Goal: Information Seeking & Learning: Learn about a topic

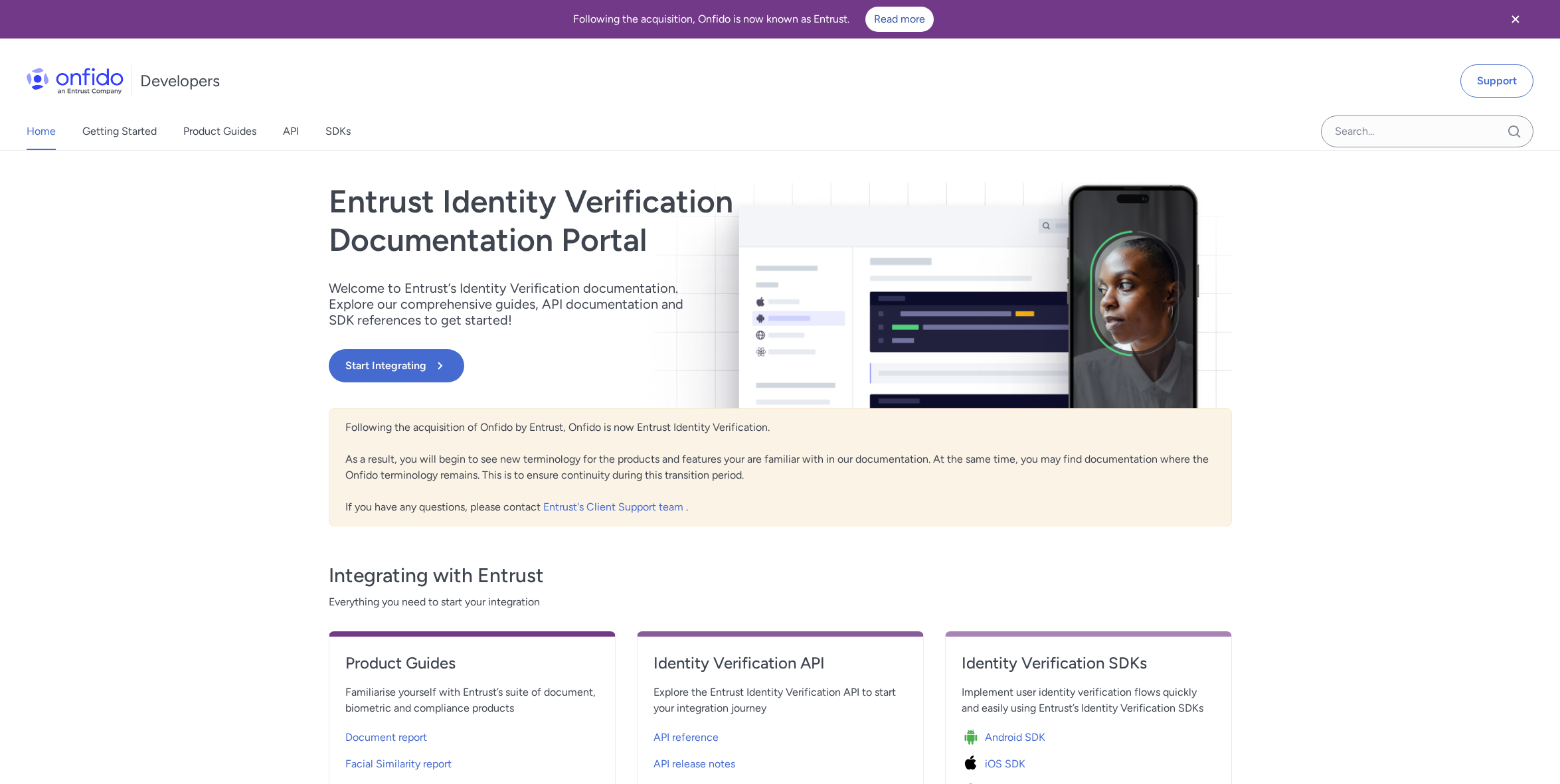
scroll to position [110, 0]
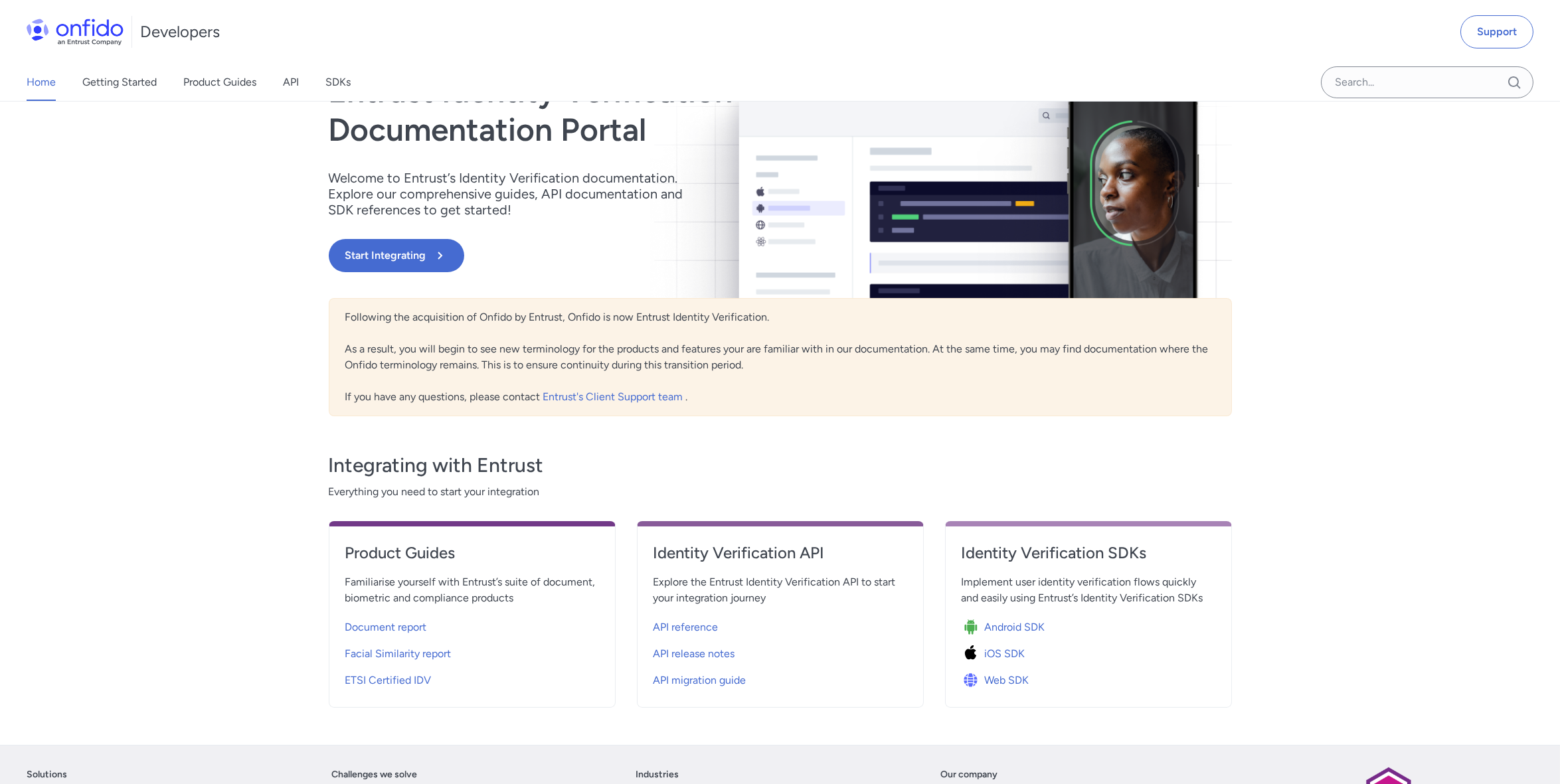
click at [652, 359] on div "Following the acquisition of Onfido by Entrust, Onfido is now Entrust Identity …" at bounding box center [780, 357] width 903 height 118
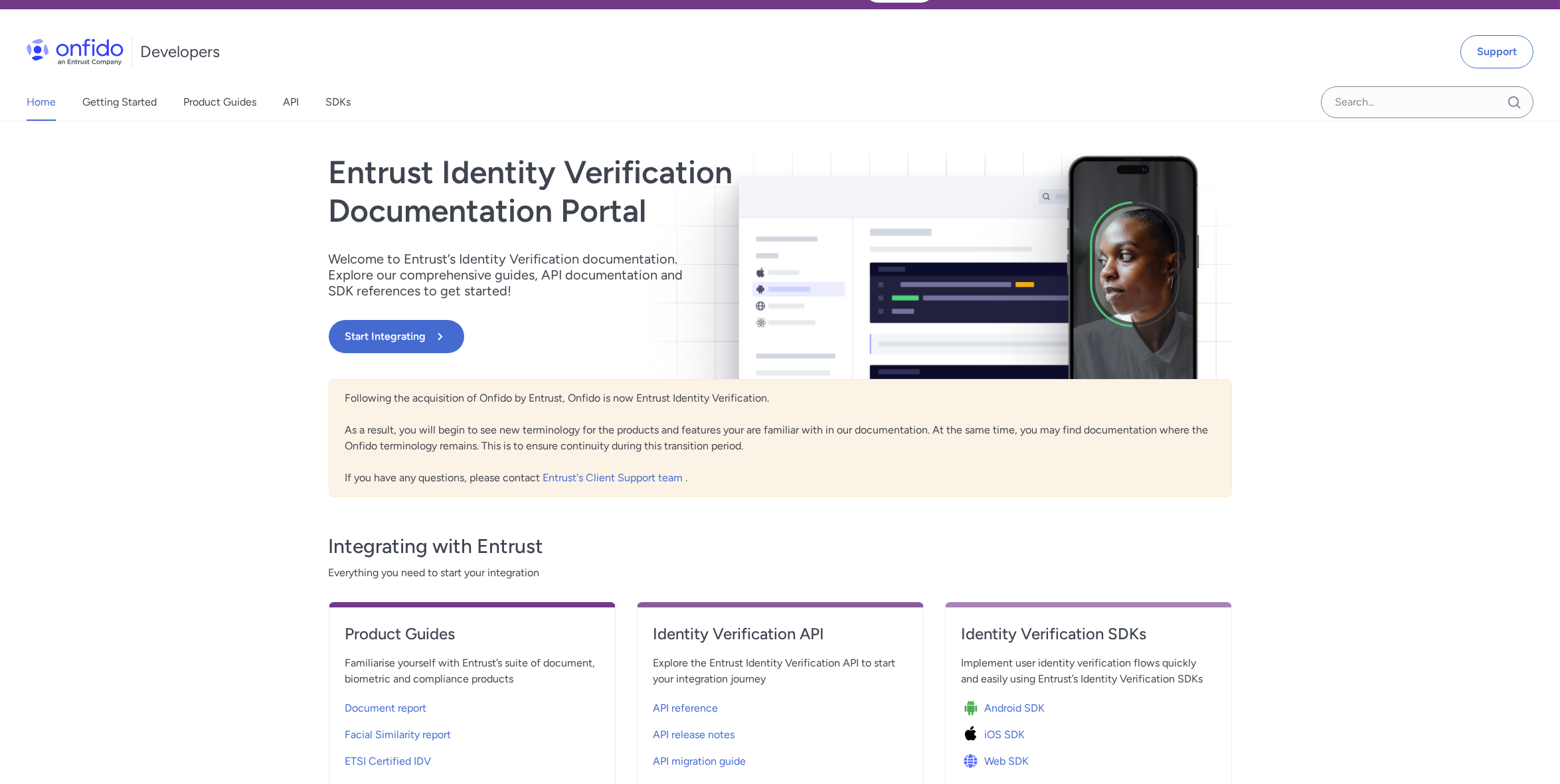
scroll to position [0, 0]
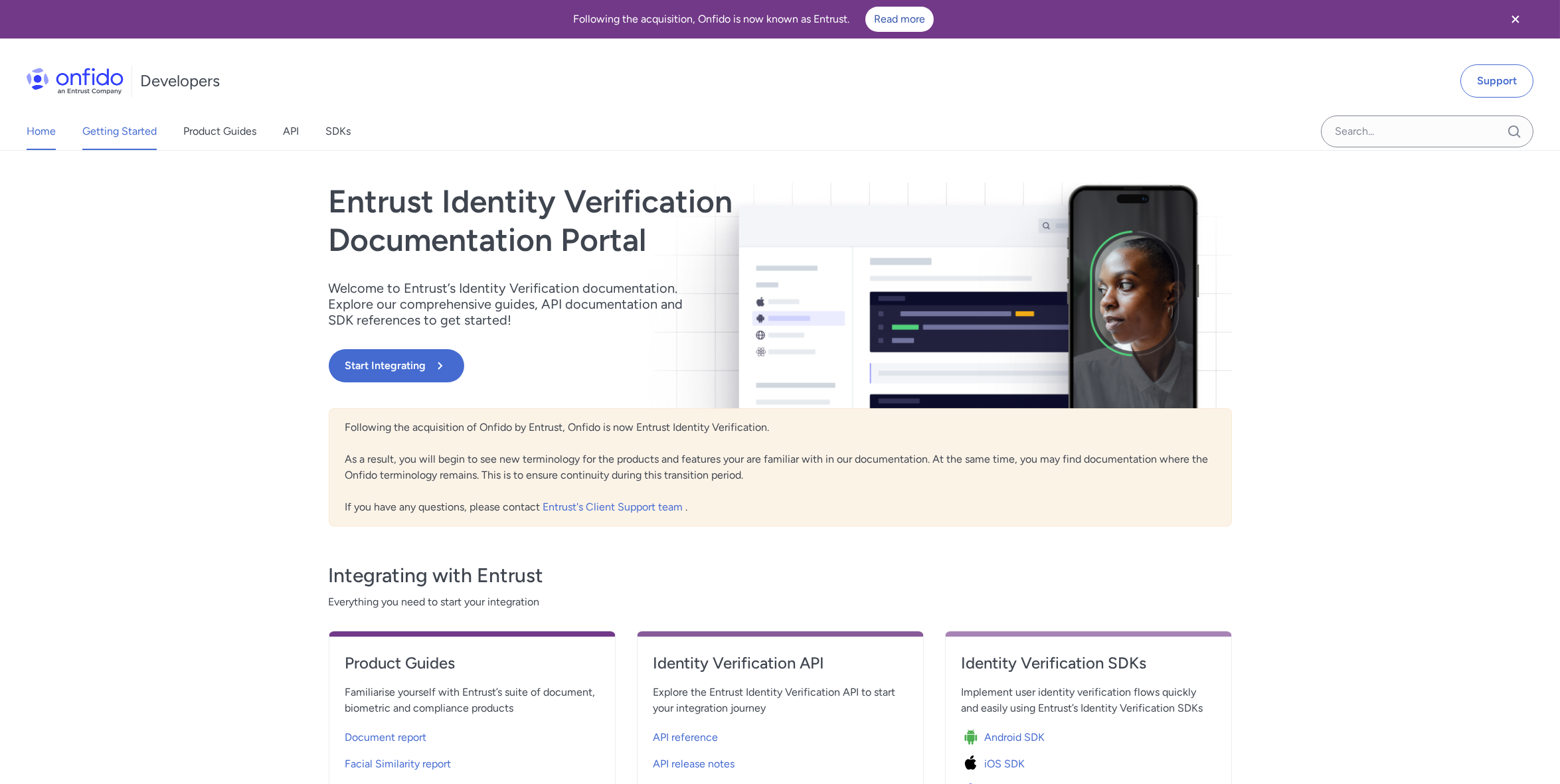
click at [140, 131] on link "Getting Started" at bounding box center [119, 131] width 75 height 37
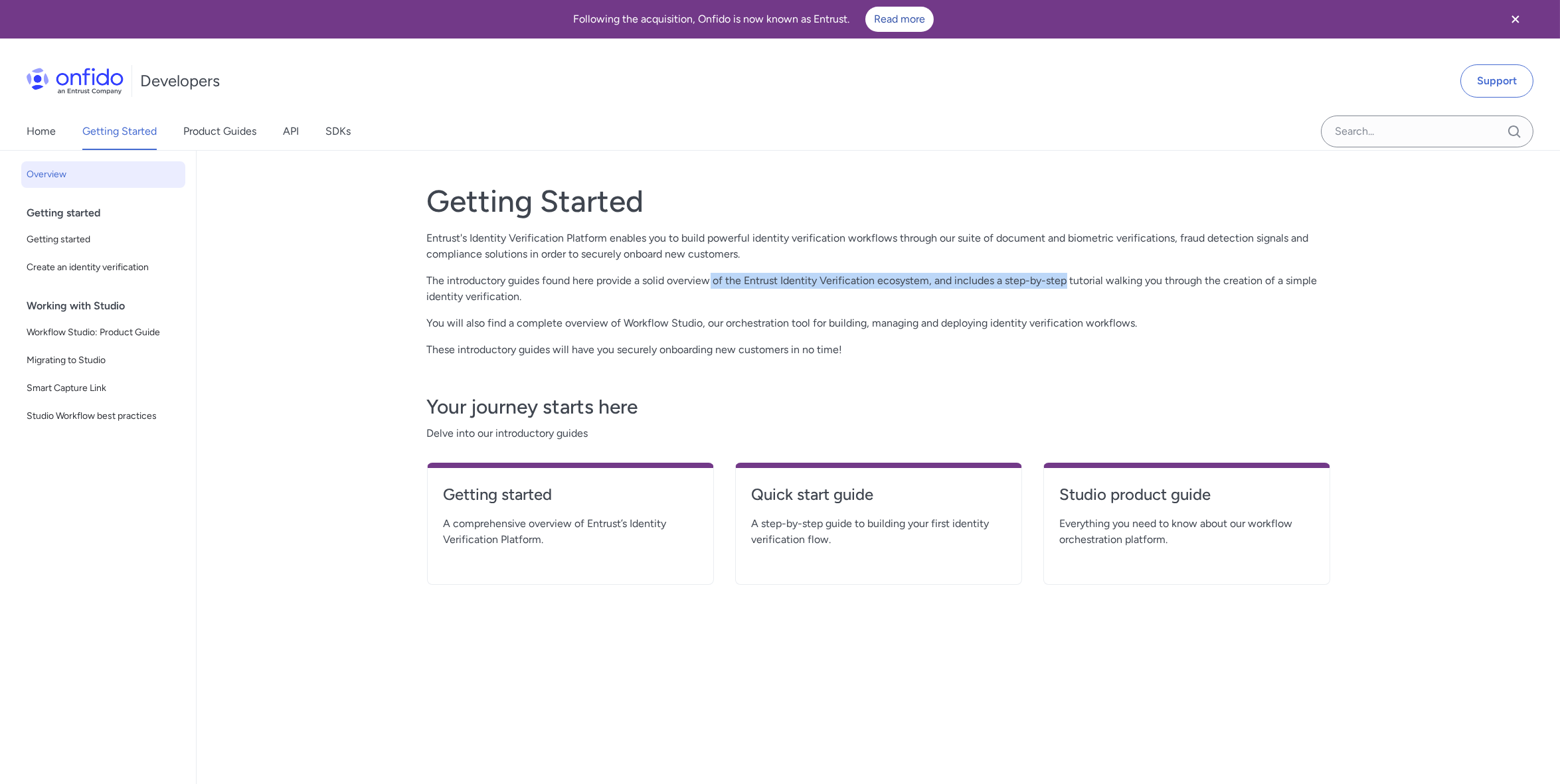
drag, startPoint x: 711, startPoint y: 276, endPoint x: 1069, endPoint y: 280, distance: 358.0
click at [1069, 280] on p "The introductory guides found here provide a solid overview of the Entrust Iden…" at bounding box center [878, 289] width 903 height 32
click at [662, 324] on p "You will also find a complete overview of Workflow Studio, our orchestration to…" at bounding box center [878, 323] width 903 height 16
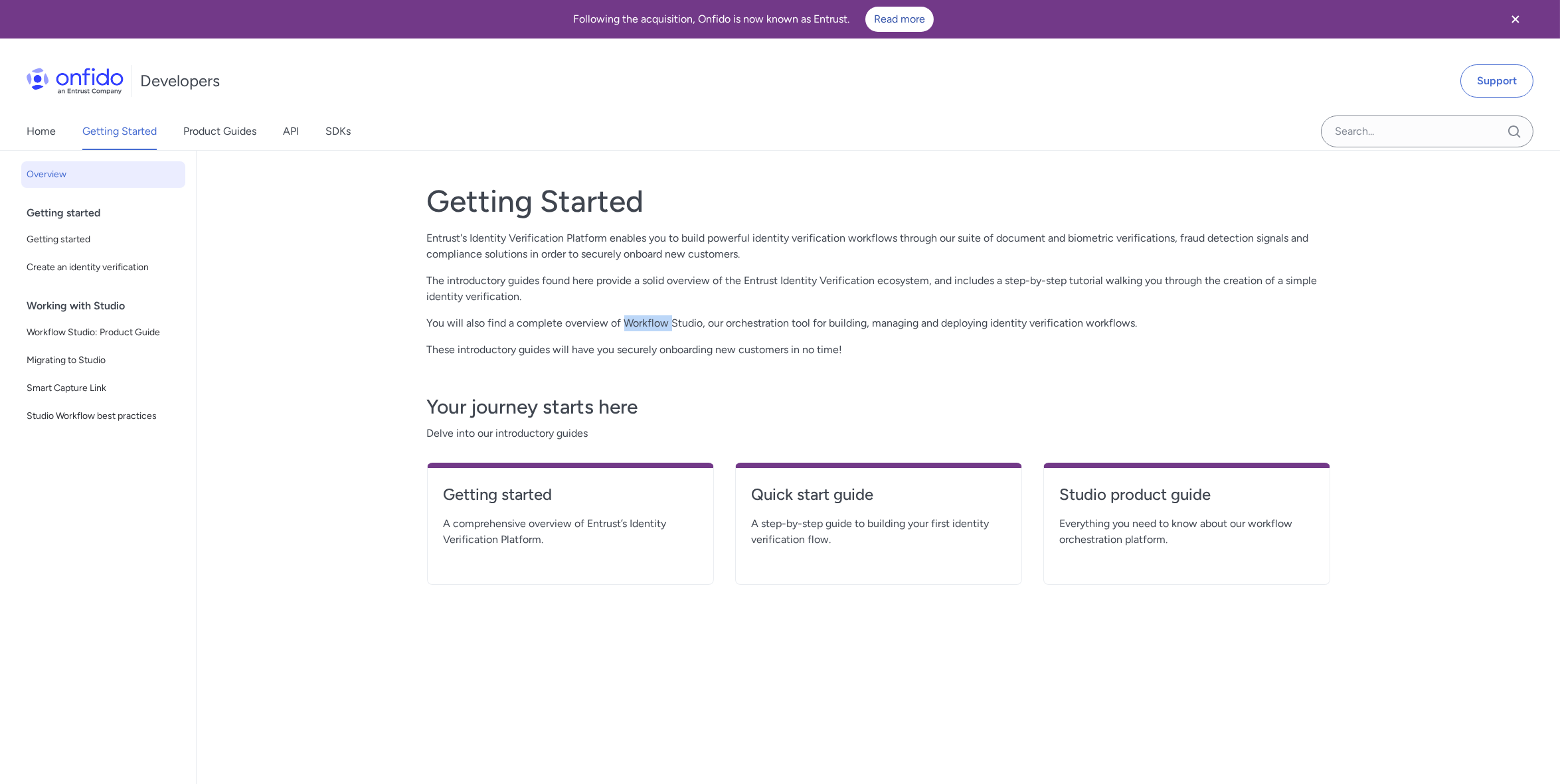
click at [662, 324] on p "You will also find a complete overview of Workflow Studio, our orchestration to…" at bounding box center [878, 323] width 903 height 16
drag, startPoint x: 662, startPoint y: 324, endPoint x: 905, endPoint y: 319, distance: 243.1
click at [905, 319] on p "You will also find a complete overview of Workflow Studio, our orchestration to…" at bounding box center [878, 323] width 903 height 16
drag, startPoint x: 905, startPoint y: 319, endPoint x: 932, endPoint y: 322, distance: 27.2
click at [932, 322] on p "You will also find a complete overview of Workflow Studio, our orchestration to…" at bounding box center [878, 323] width 903 height 16
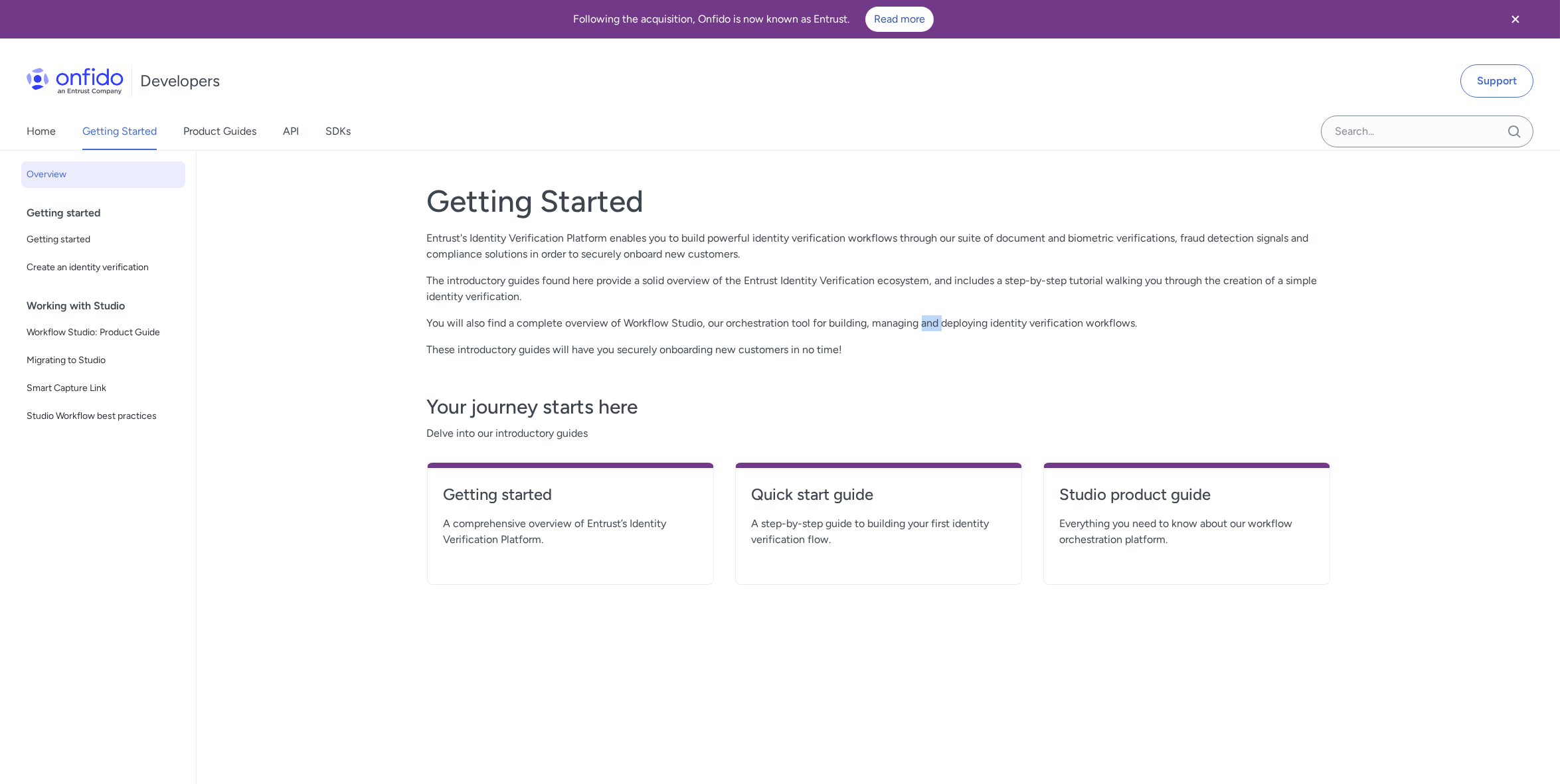
click at [932, 322] on p "You will also find a complete overview of Workflow Studio, our orchestration to…" at bounding box center [878, 323] width 903 height 16
drag, startPoint x: 932, startPoint y: 322, endPoint x: 1048, endPoint y: 318, distance: 116.1
click at [1048, 318] on p "You will also find a complete overview of Workflow Studio, our orchestration to…" at bounding box center [878, 323] width 903 height 16
drag, startPoint x: 1048, startPoint y: 318, endPoint x: 839, endPoint y: 383, distance: 218.9
click at [839, 384] on div "Your journey starts here Delve into our introductory guides Getting started A c…" at bounding box center [878, 479] width 903 height 211
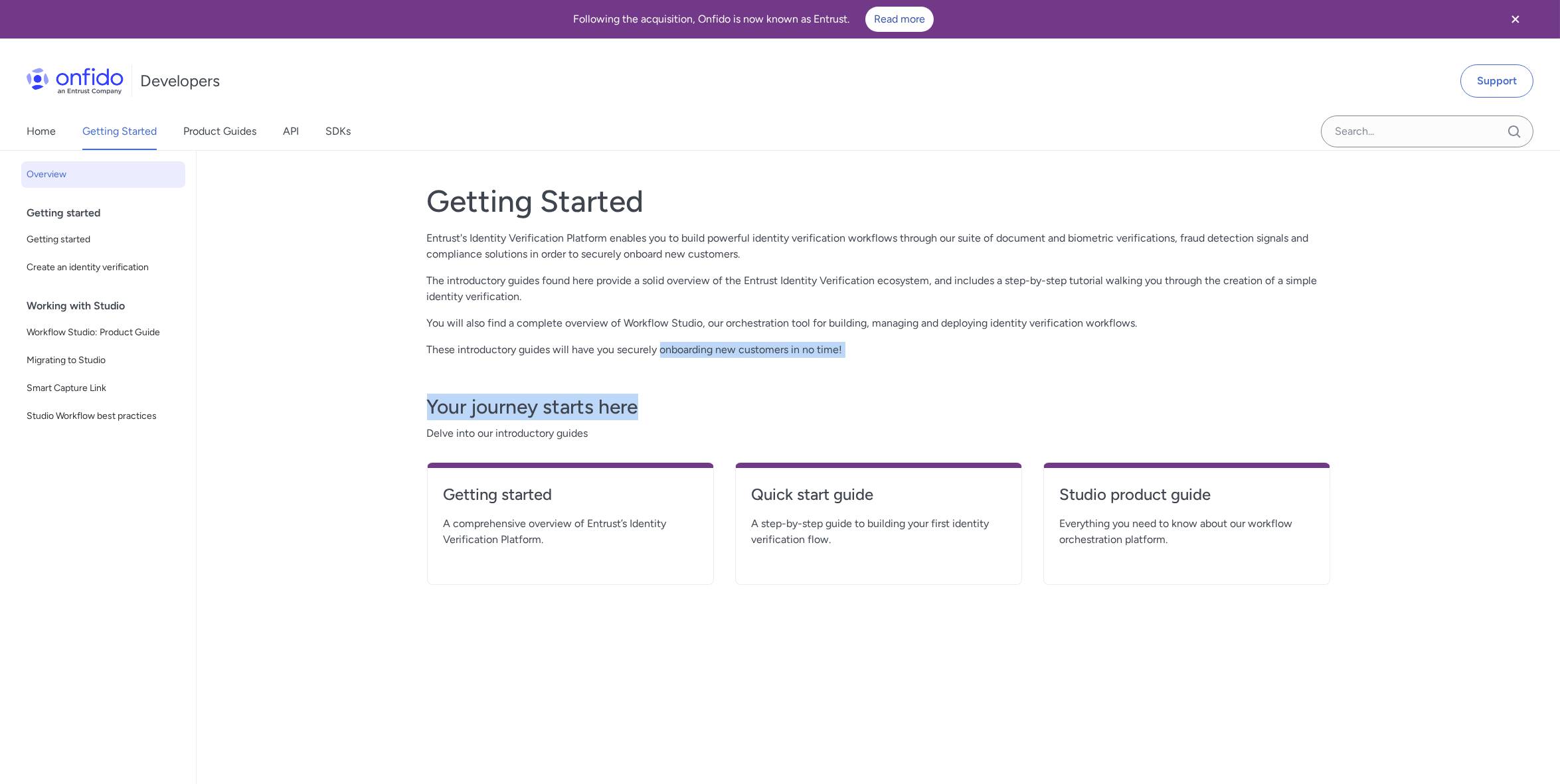
drag, startPoint x: 809, startPoint y: 359, endPoint x: 967, endPoint y: 363, distance: 158.1
click at [967, 363] on div "Getting Started Entrust's Identity Verification Platform enables you to build p…" at bounding box center [878, 493] width 903 height 651
click at [699, 354] on p "These introductory guides will have you securely onboarding new customers in no…" at bounding box center [878, 350] width 903 height 16
click at [587, 347] on p "These introductory guides will have you securely onboarding new customers in no…" at bounding box center [878, 350] width 903 height 16
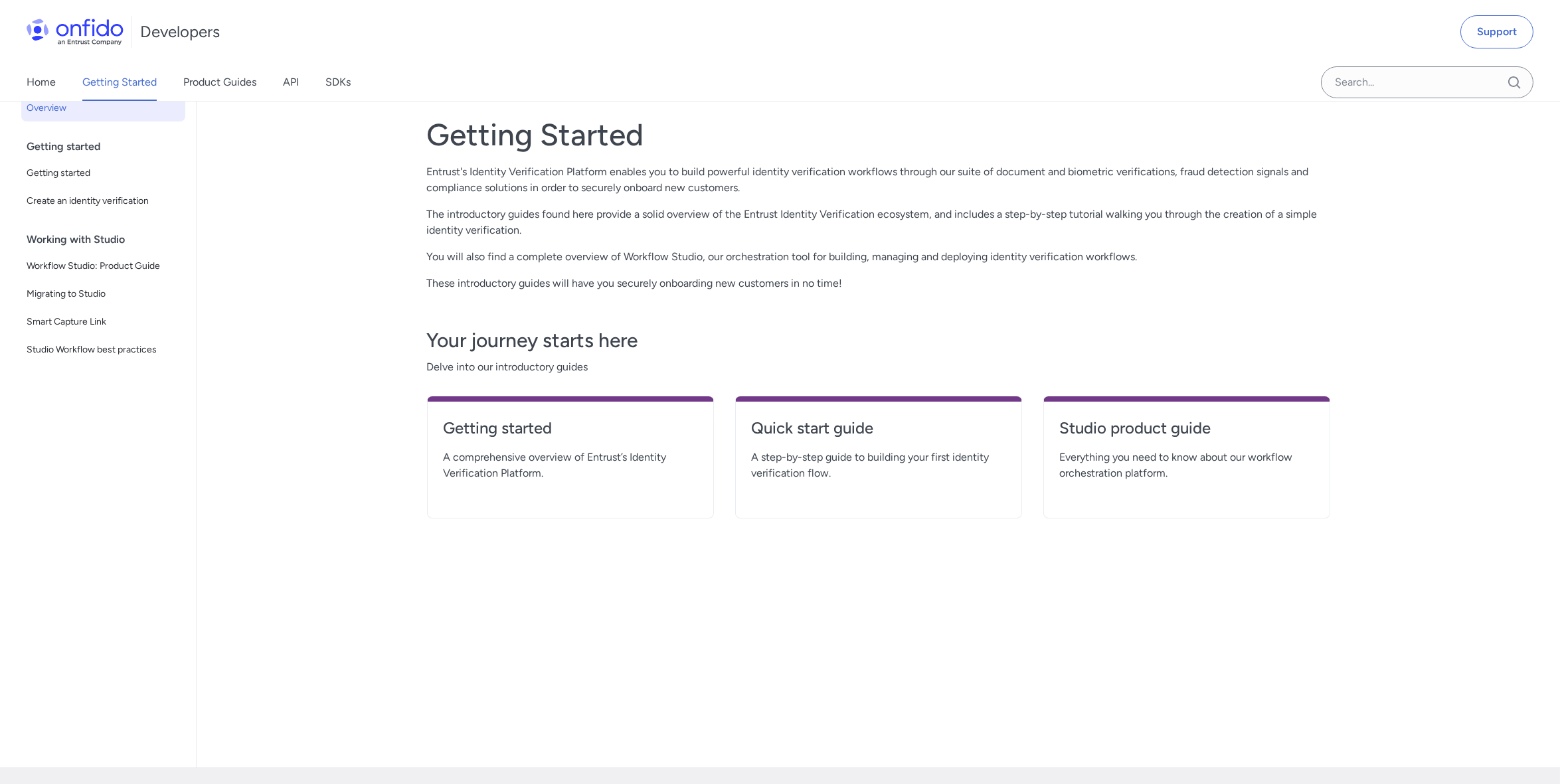
scroll to position [110, 0]
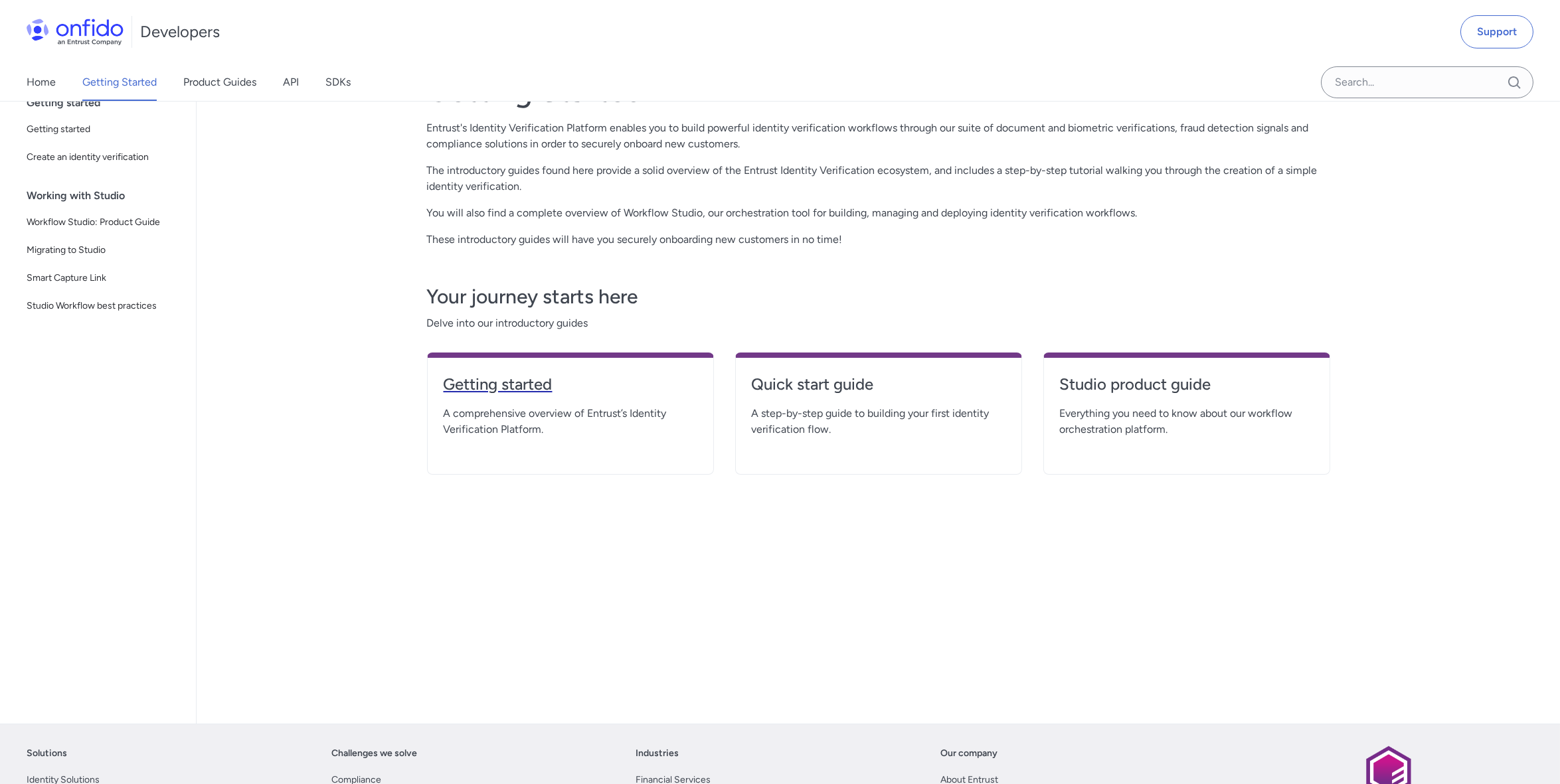
click at [501, 376] on h4 "Getting started" at bounding box center [570, 384] width 254 height 21
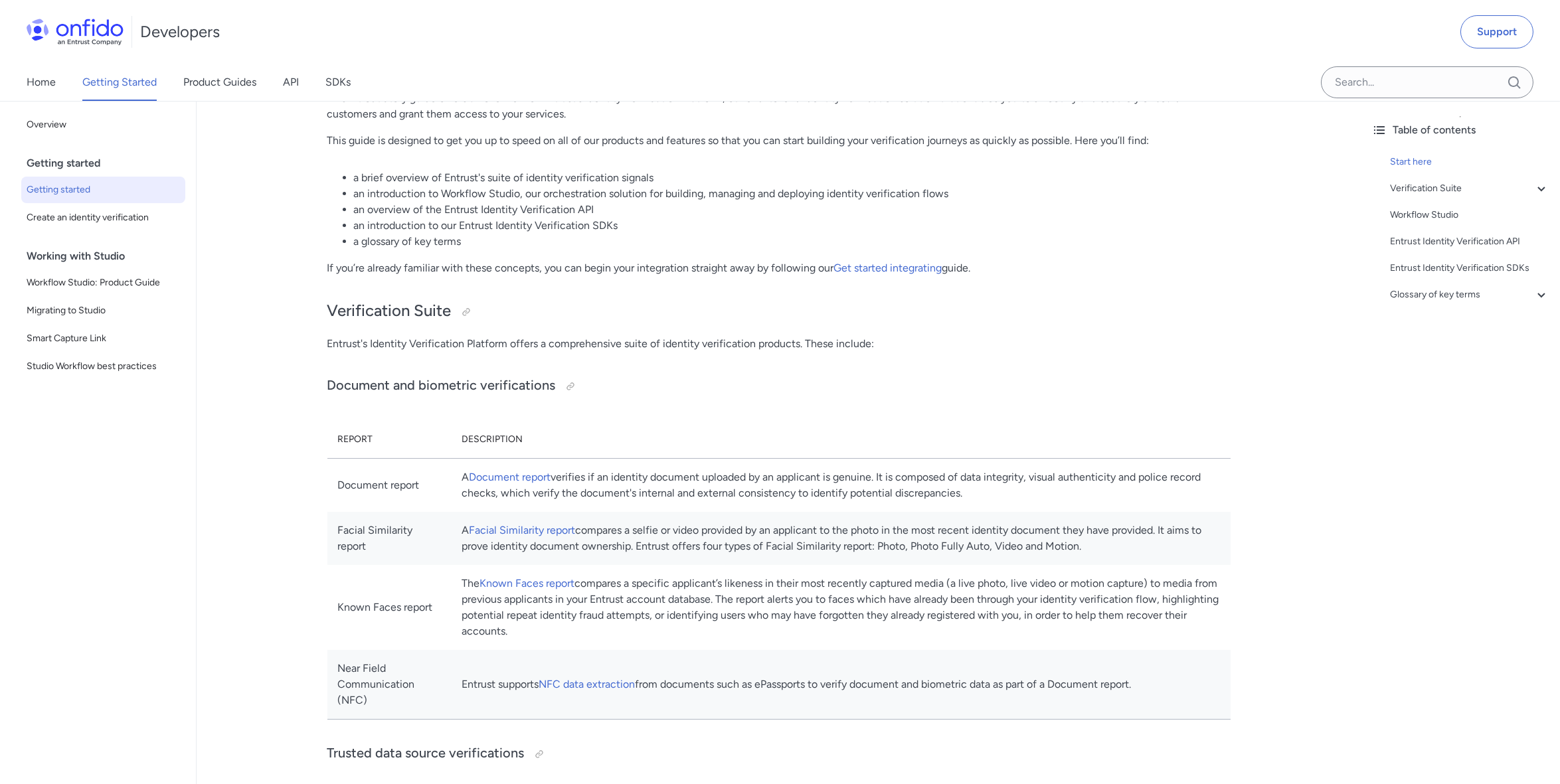
scroll to position [221, 0]
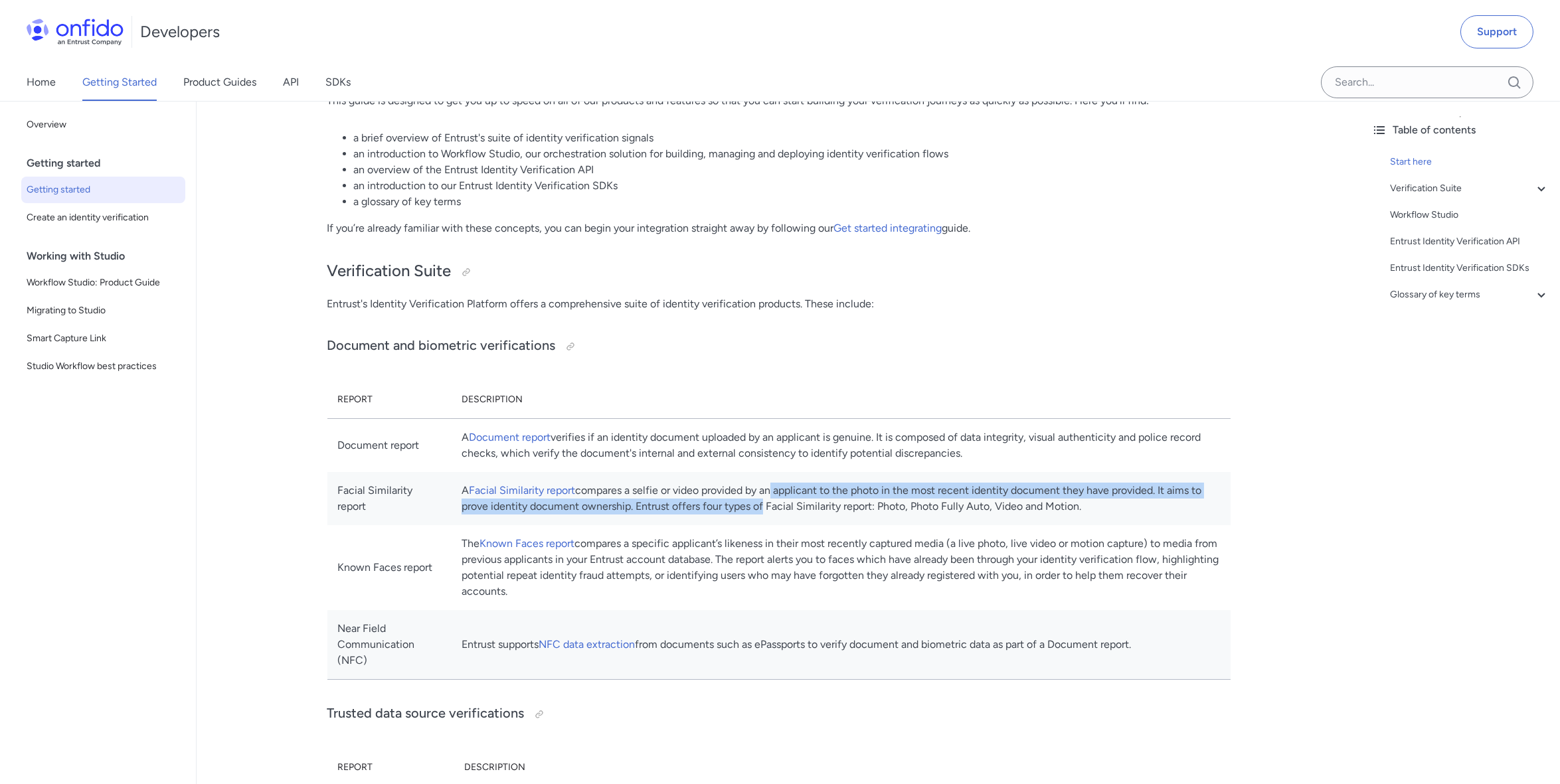
drag, startPoint x: 808, startPoint y: 495, endPoint x: 836, endPoint y: 506, distance: 30.1
click at [836, 506] on td "A Facial Similarity report compares a selfie or video provided by an applicant …" at bounding box center [841, 499] width 779 height 53
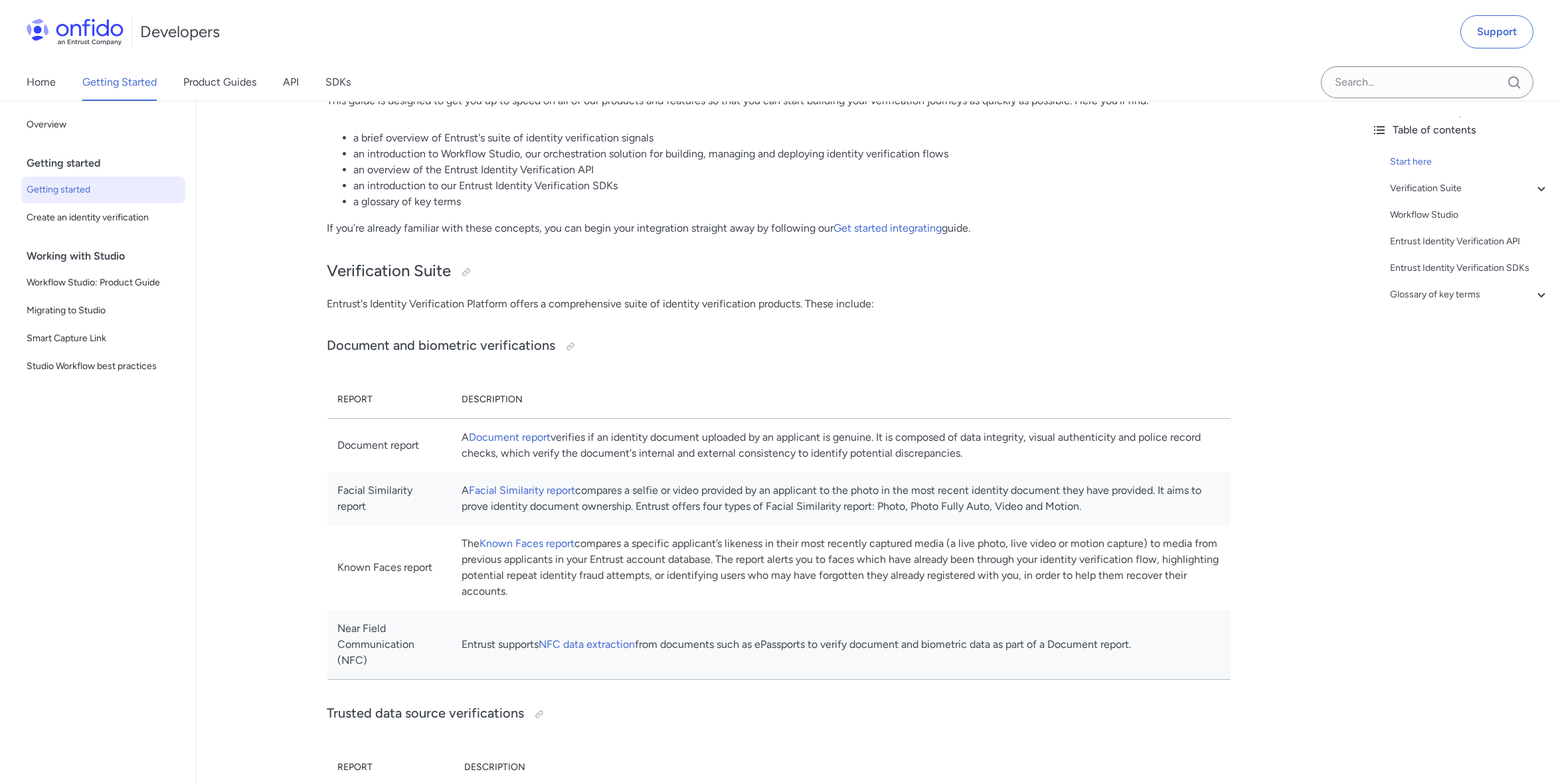
drag, startPoint x: 836, startPoint y: 506, endPoint x: 863, endPoint y: 504, distance: 27.1
click at [865, 504] on td "A Facial Similarity report compares a selfie or video provided by an applicant …" at bounding box center [841, 499] width 779 height 53
click at [863, 504] on td "A Facial Similarity report compares a selfie or video provided by an applicant …" at bounding box center [841, 499] width 779 height 53
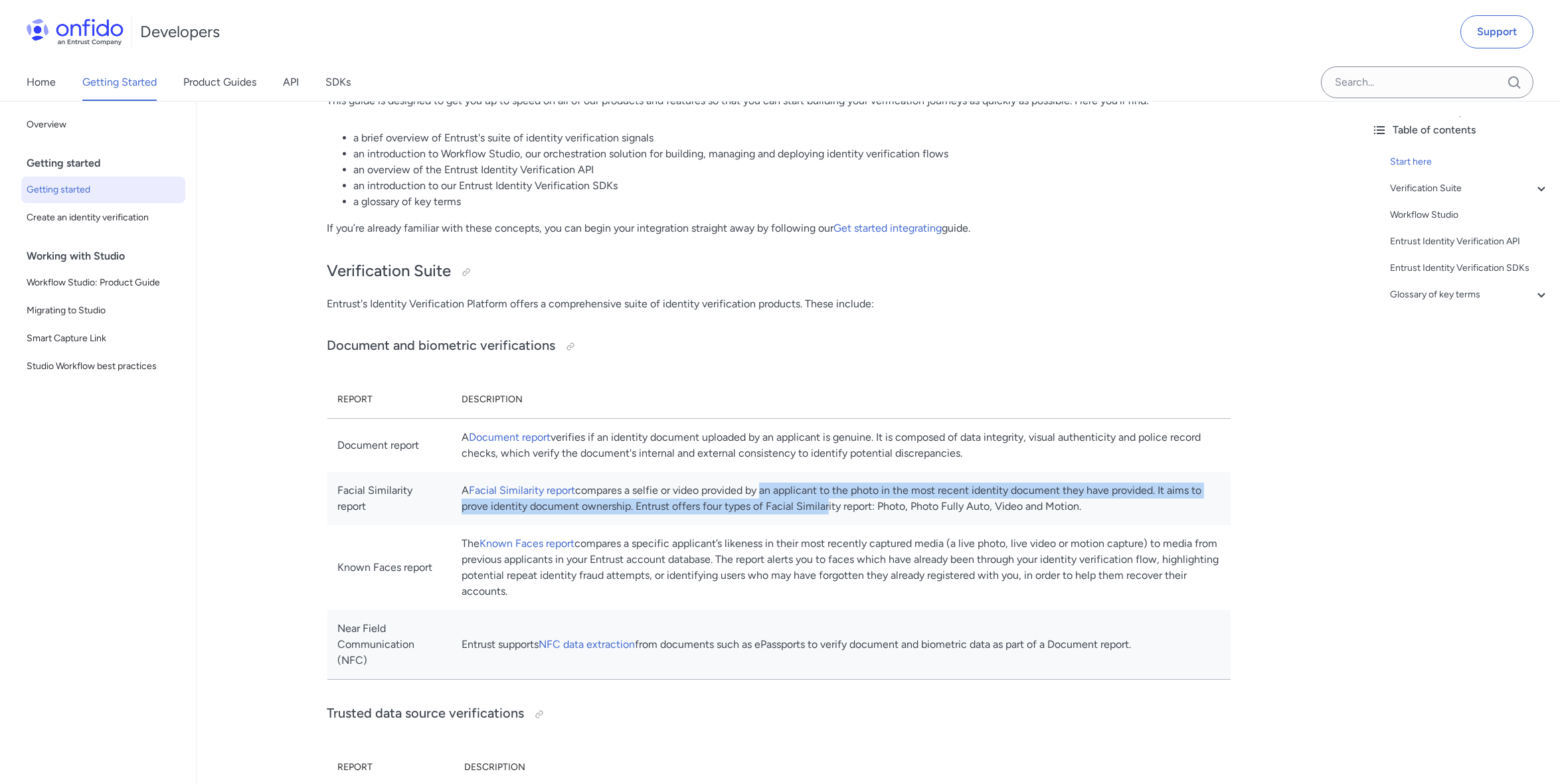
drag, startPoint x: 863, startPoint y: 504, endPoint x: 904, endPoint y: 501, distance: 41.1
click at [904, 501] on td "A Facial Similarity report compares a selfie or video provided by an applicant …" at bounding box center [841, 499] width 779 height 53
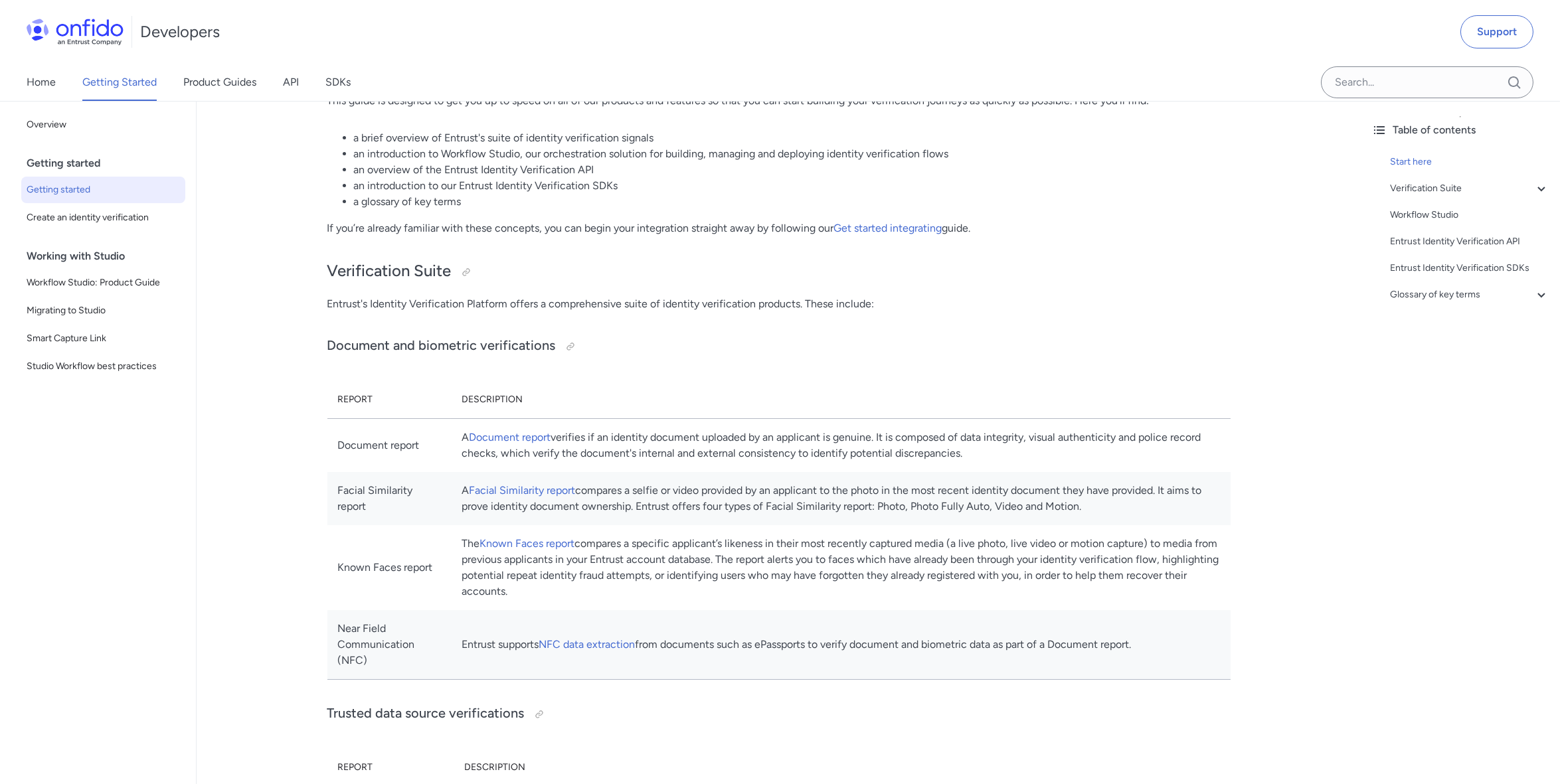
drag, startPoint x: 904, startPoint y: 501, endPoint x: 923, endPoint y: 512, distance: 22.0
click at [923, 512] on td "A Facial Similarity report compares a selfie or video provided by an applicant …" at bounding box center [841, 499] width 779 height 53
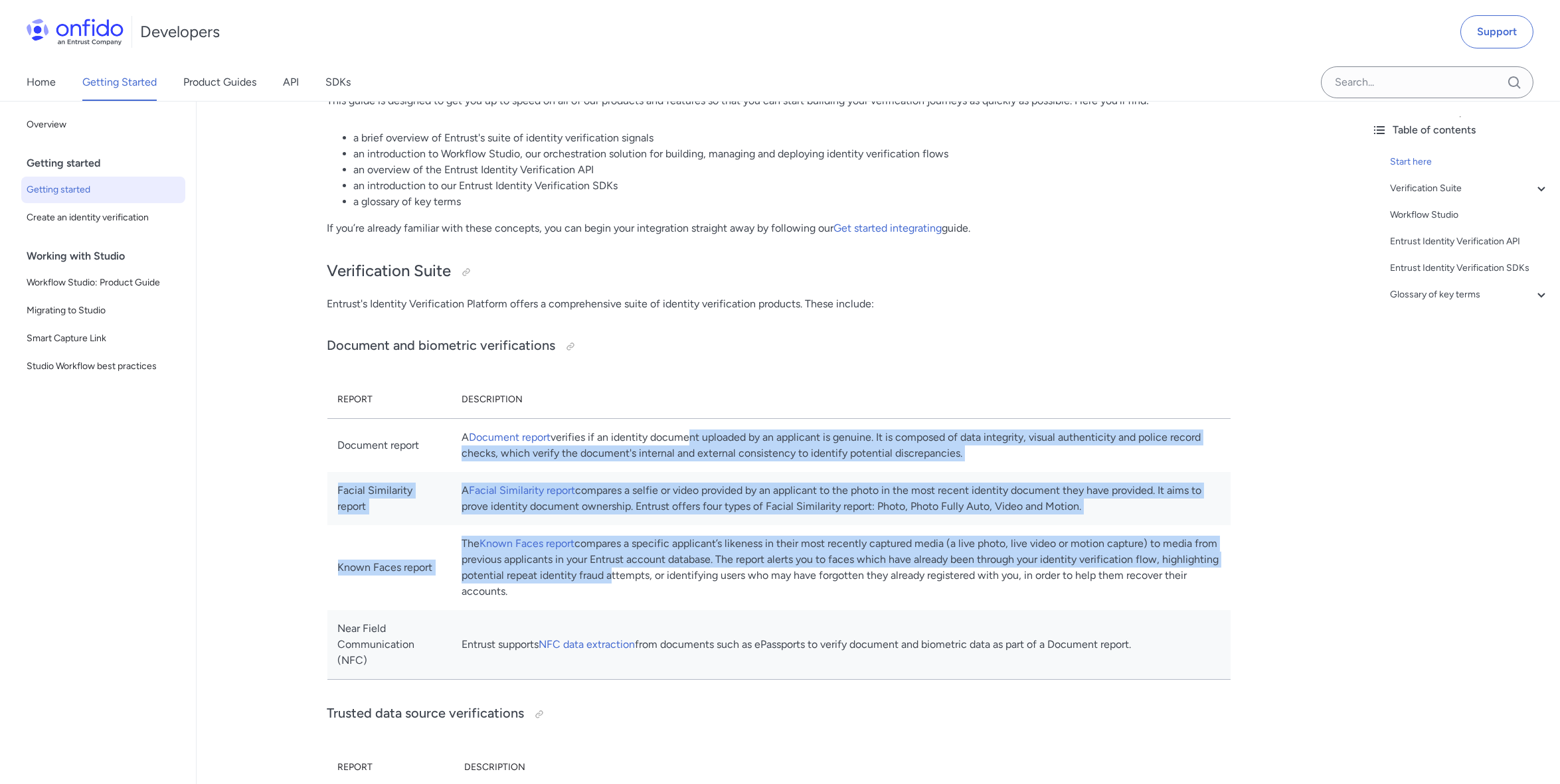
drag, startPoint x: 727, startPoint y: 436, endPoint x: 787, endPoint y: 580, distance: 156.0
click at [787, 580] on tbody "Document report A Document report verifies if an identity document uploaded by …" at bounding box center [778, 548] width 903 height 261
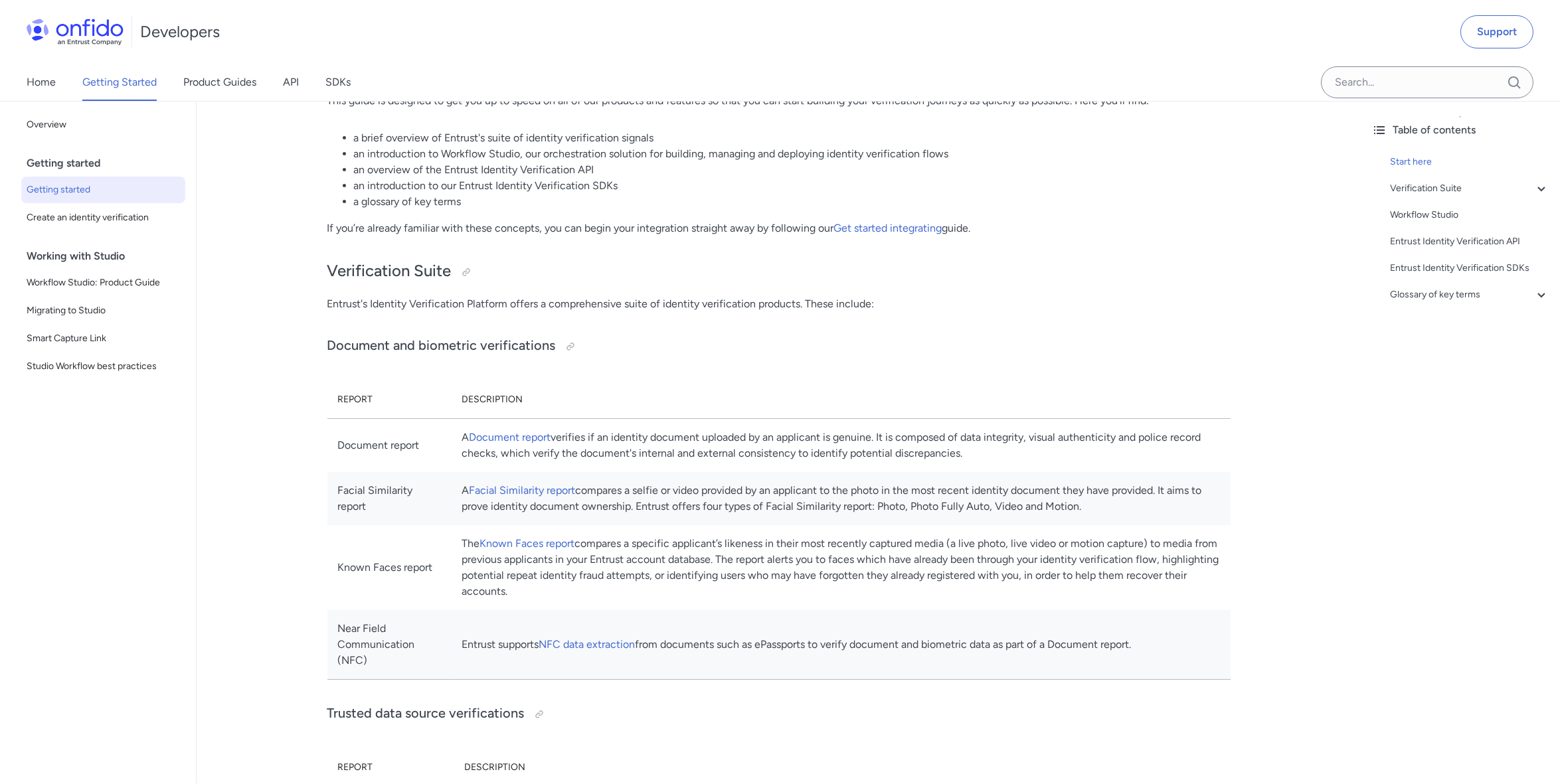
drag, startPoint x: 787, startPoint y: 580, endPoint x: 804, endPoint y: 575, distance: 17.7
click at [804, 575] on td "The Known Faces report compares a specific applicant’s likeness in their most r…" at bounding box center [841, 567] width 779 height 85
drag, startPoint x: 804, startPoint y: 575, endPoint x: 794, endPoint y: 594, distance: 21.5
click at [792, 594] on td "The Known Faces report compares a specific applicant’s likeness in their most r…" at bounding box center [841, 567] width 779 height 85
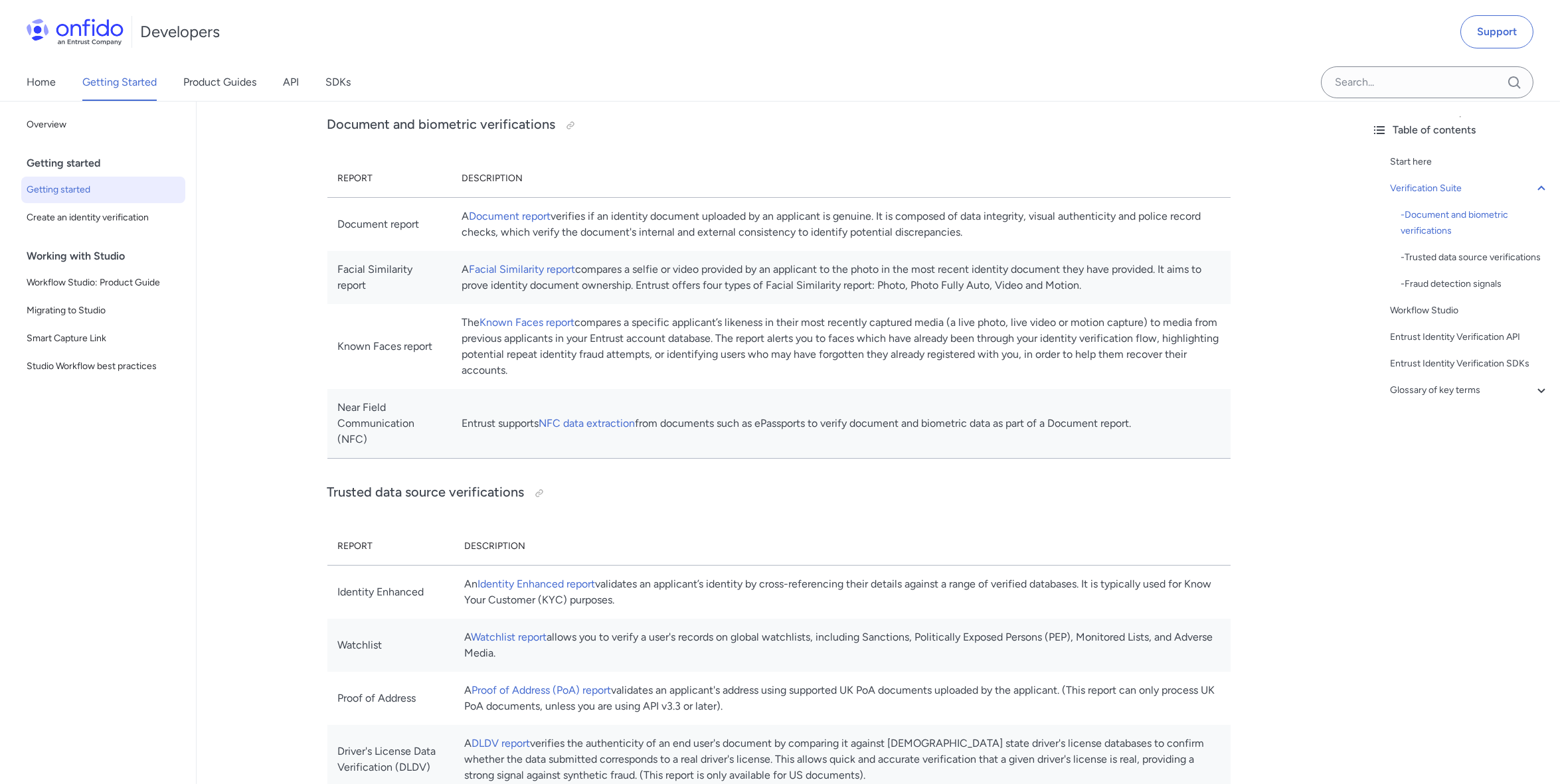
scroll to position [553, 0]
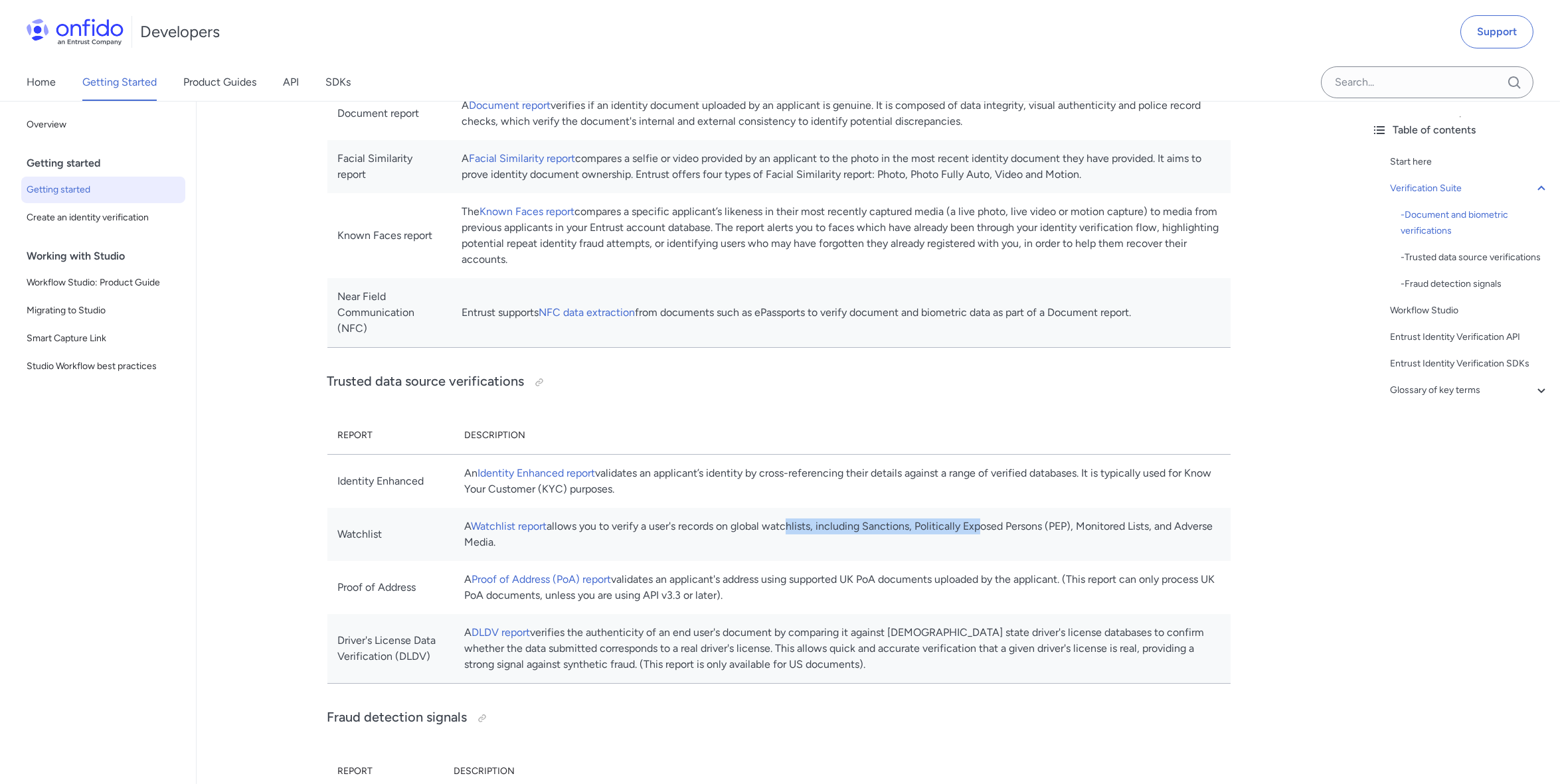
drag, startPoint x: 838, startPoint y: 508, endPoint x: 1032, endPoint y: 508, distance: 194.0
click at [1032, 508] on td "A Watchlist report allows you to verify a user's records on global watchlists, …" at bounding box center [842, 534] width 776 height 53
drag, startPoint x: 1032, startPoint y: 508, endPoint x: 1063, endPoint y: 505, distance: 31.1
click at [1063, 508] on td "A Watchlist report allows you to verify a user's records on global watchlists, …" at bounding box center [842, 534] width 776 height 53
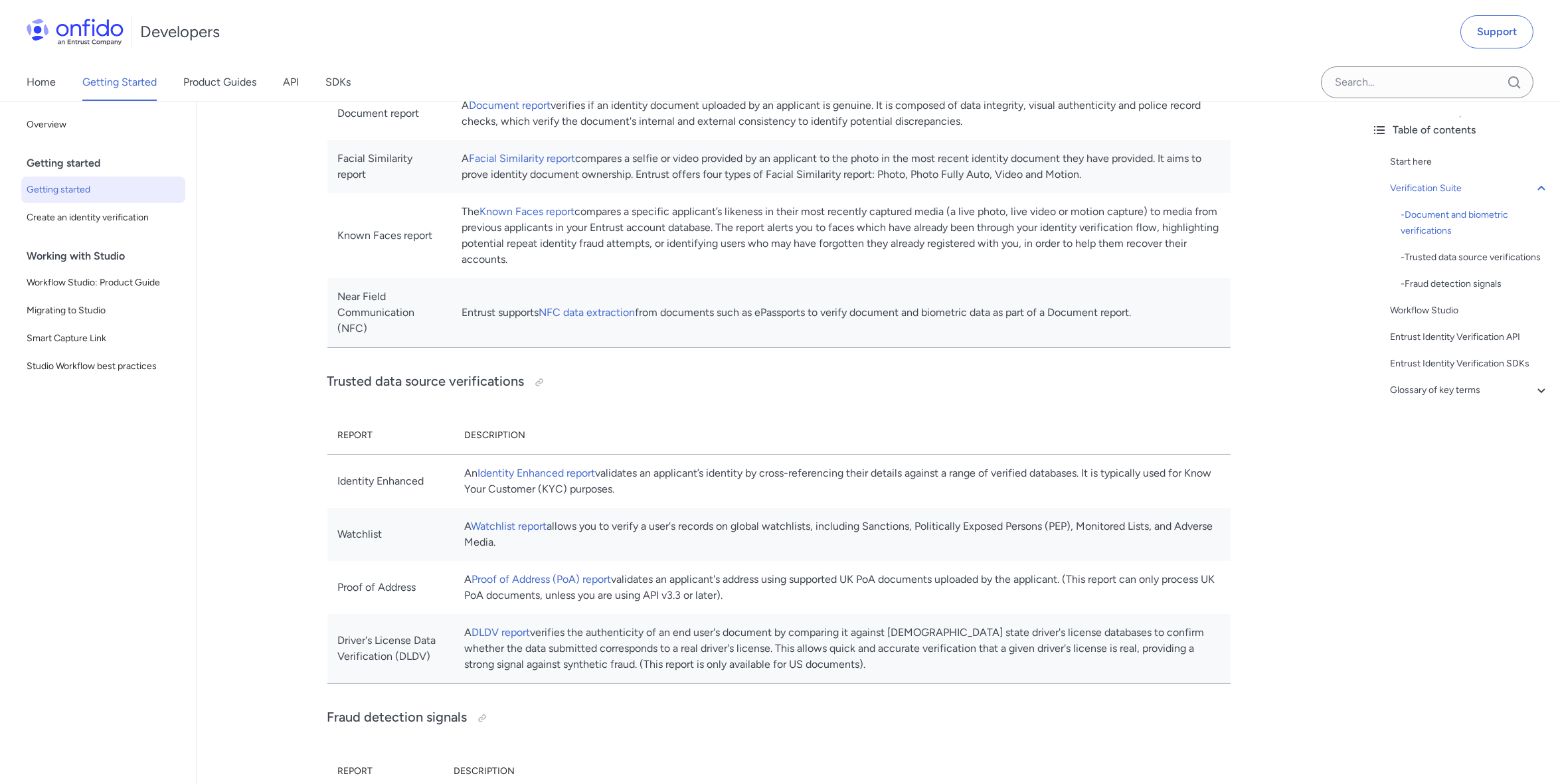
drag, startPoint x: 1063, startPoint y: 505, endPoint x: 1160, endPoint y: 508, distance: 97.0
click at [1160, 508] on td "A Watchlist report allows you to verify a user's records on global watchlists, …" at bounding box center [842, 534] width 776 height 53
drag, startPoint x: 1156, startPoint y: 538, endPoint x: 939, endPoint y: 520, distance: 217.7
click at [939, 520] on td "A Watchlist report allows you to verify a user's records on global watchlists, …" at bounding box center [842, 534] width 776 height 53
drag, startPoint x: 888, startPoint y: 517, endPoint x: 1075, endPoint y: 515, distance: 187.0
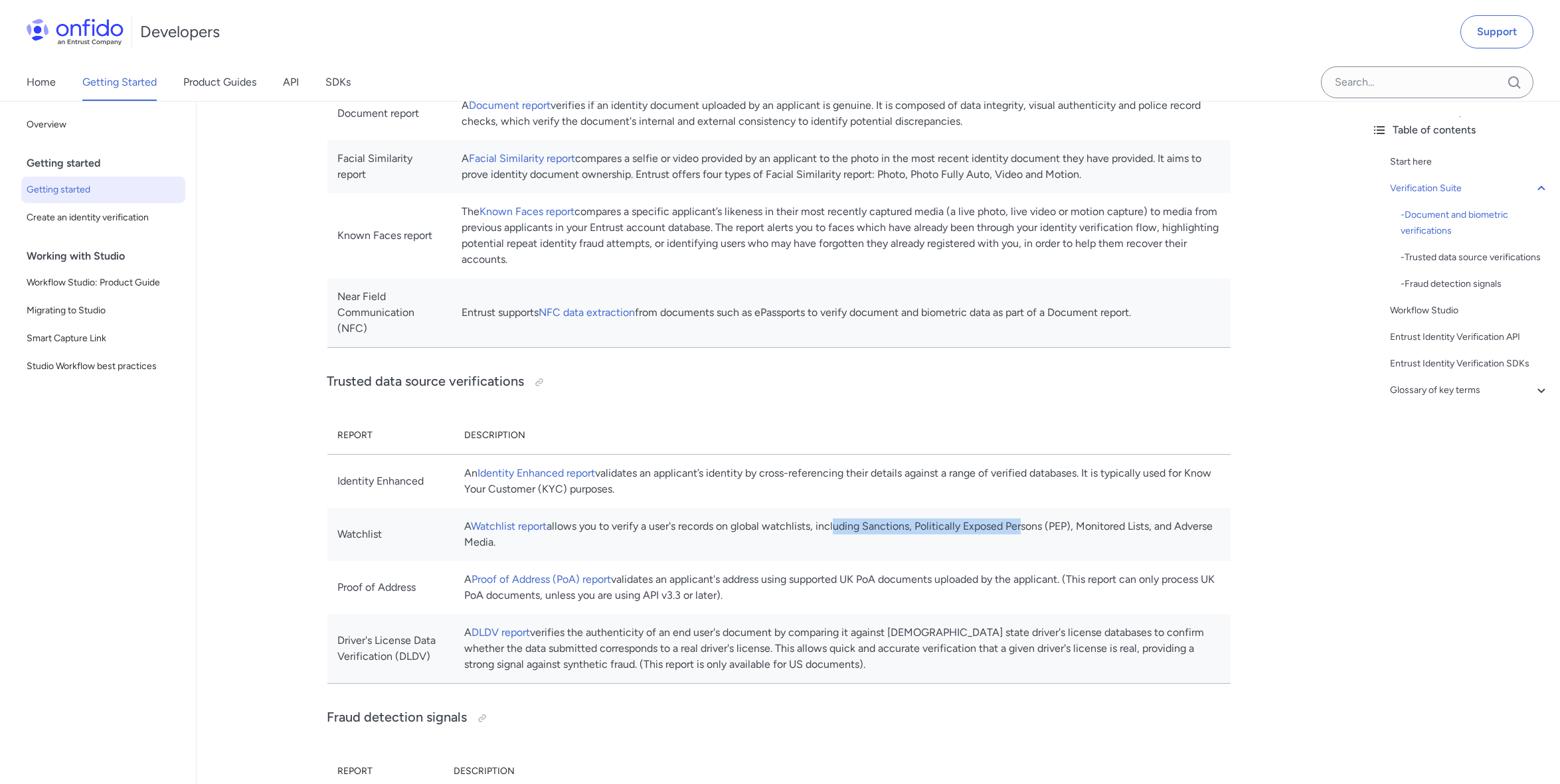
click at [1075, 515] on td "A Watchlist report allows you to verify a user's records on global watchlists, …" at bounding box center [842, 534] width 776 height 53
drag, startPoint x: 1075, startPoint y: 515, endPoint x: 1079, endPoint y: 545, distance: 30.3
click at [1079, 561] on td "A Proof of Address (PoA) report validates an applicant's address using supporte…" at bounding box center [842, 588] width 776 height 53
click at [756, 618] on td "A DLDV report verifies the authenticity of an end user's document by comparing …" at bounding box center [842, 649] width 776 height 70
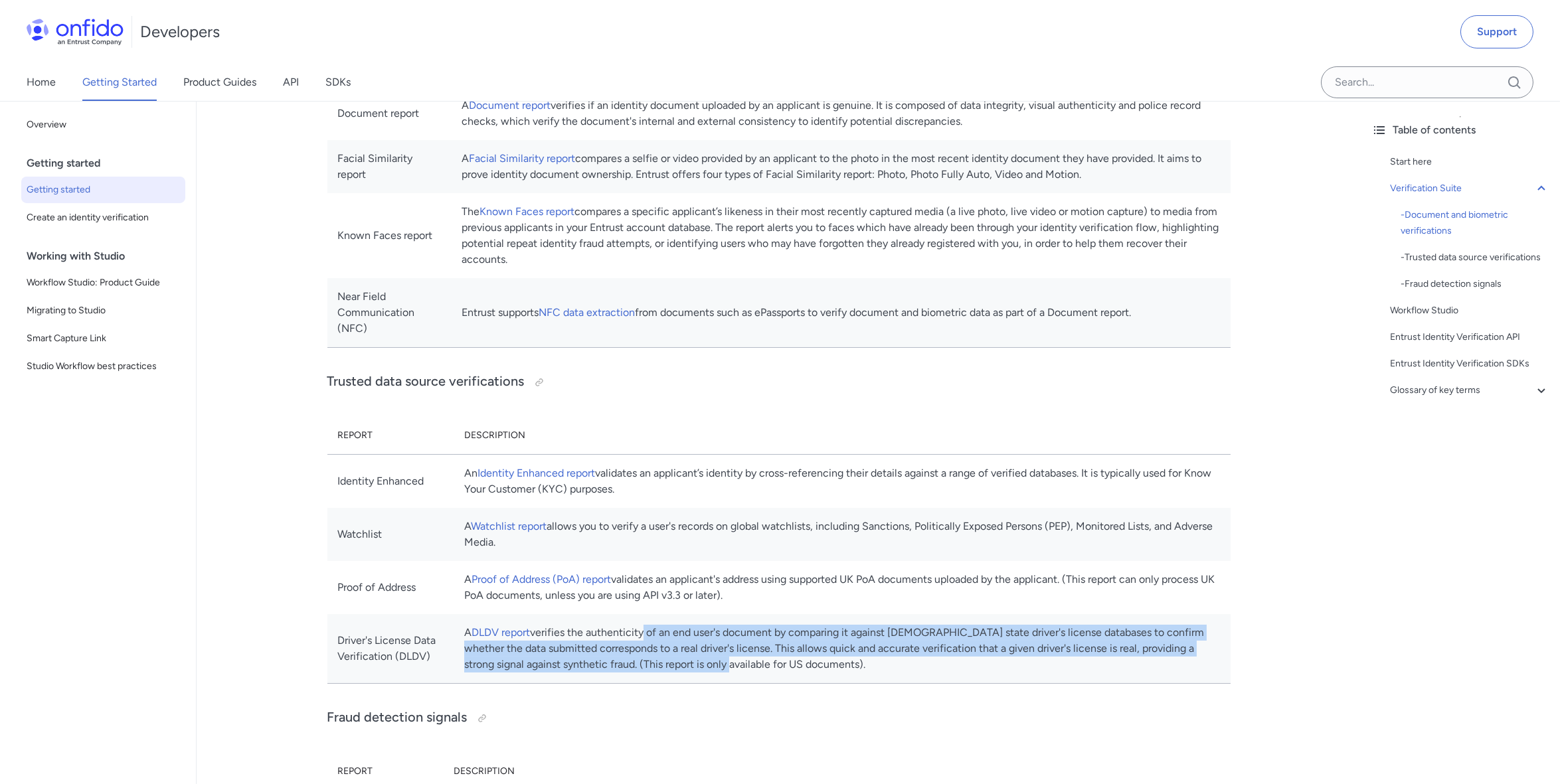
drag, startPoint x: 756, startPoint y: 618, endPoint x: 854, endPoint y: 647, distance: 102.2
click at [854, 647] on td "A DLDV report verifies the authenticity of an end user's document by comparing …" at bounding box center [842, 649] width 776 height 70
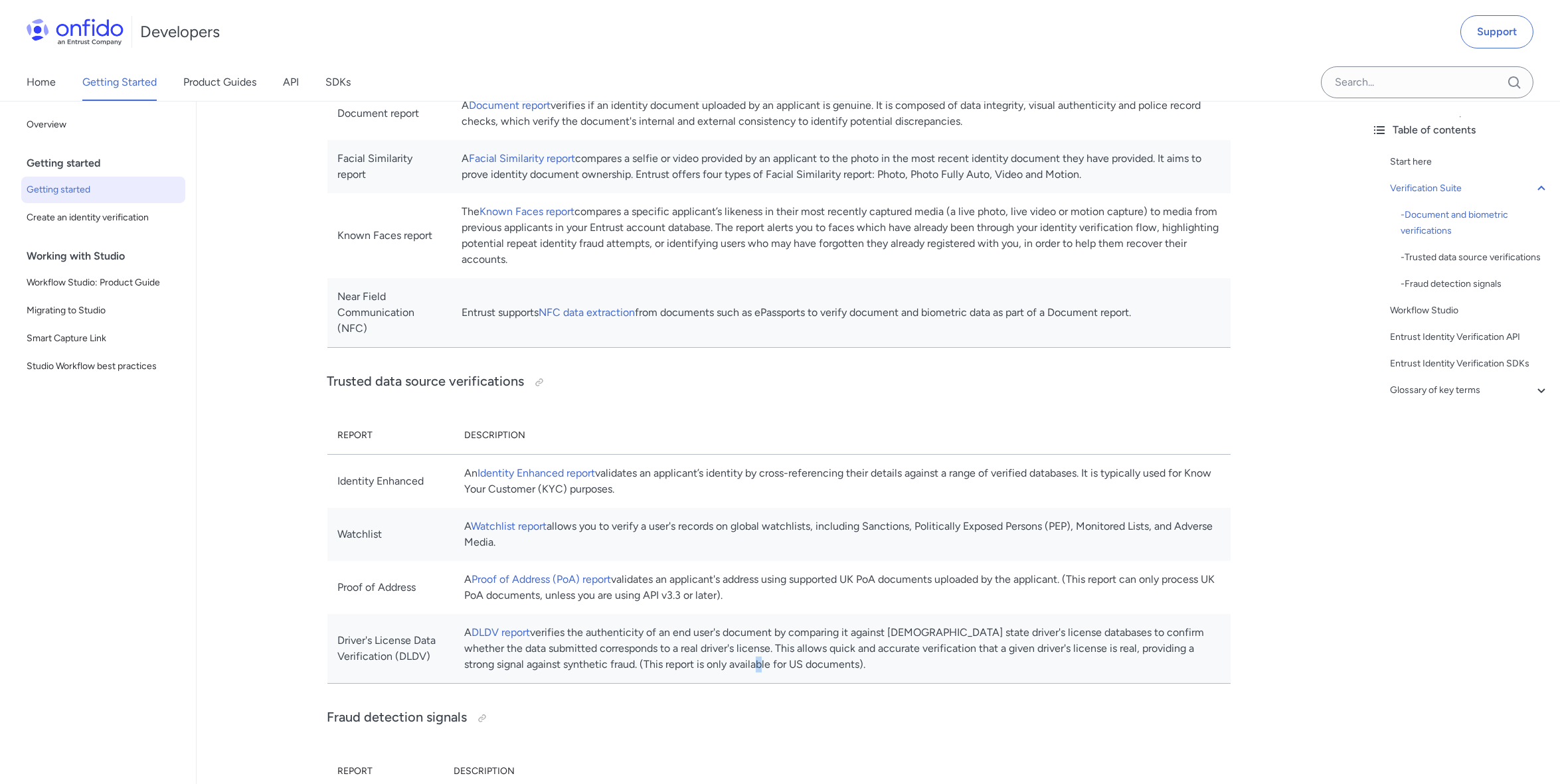
drag, startPoint x: 854, startPoint y: 647, endPoint x: 886, endPoint y: 644, distance: 32.1
click at [886, 644] on td "A DLDV report verifies the authenticity of an end user's document by comparing …" at bounding box center [842, 649] width 776 height 70
click at [885, 644] on td "A DLDV report verifies the authenticity of an end user's document by comparing …" at bounding box center [842, 649] width 776 height 70
click at [899, 649] on td "A DLDV report verifies the authenticity of an end user's document by comparing …" at bounding box center [842, 649] width 776 height 70
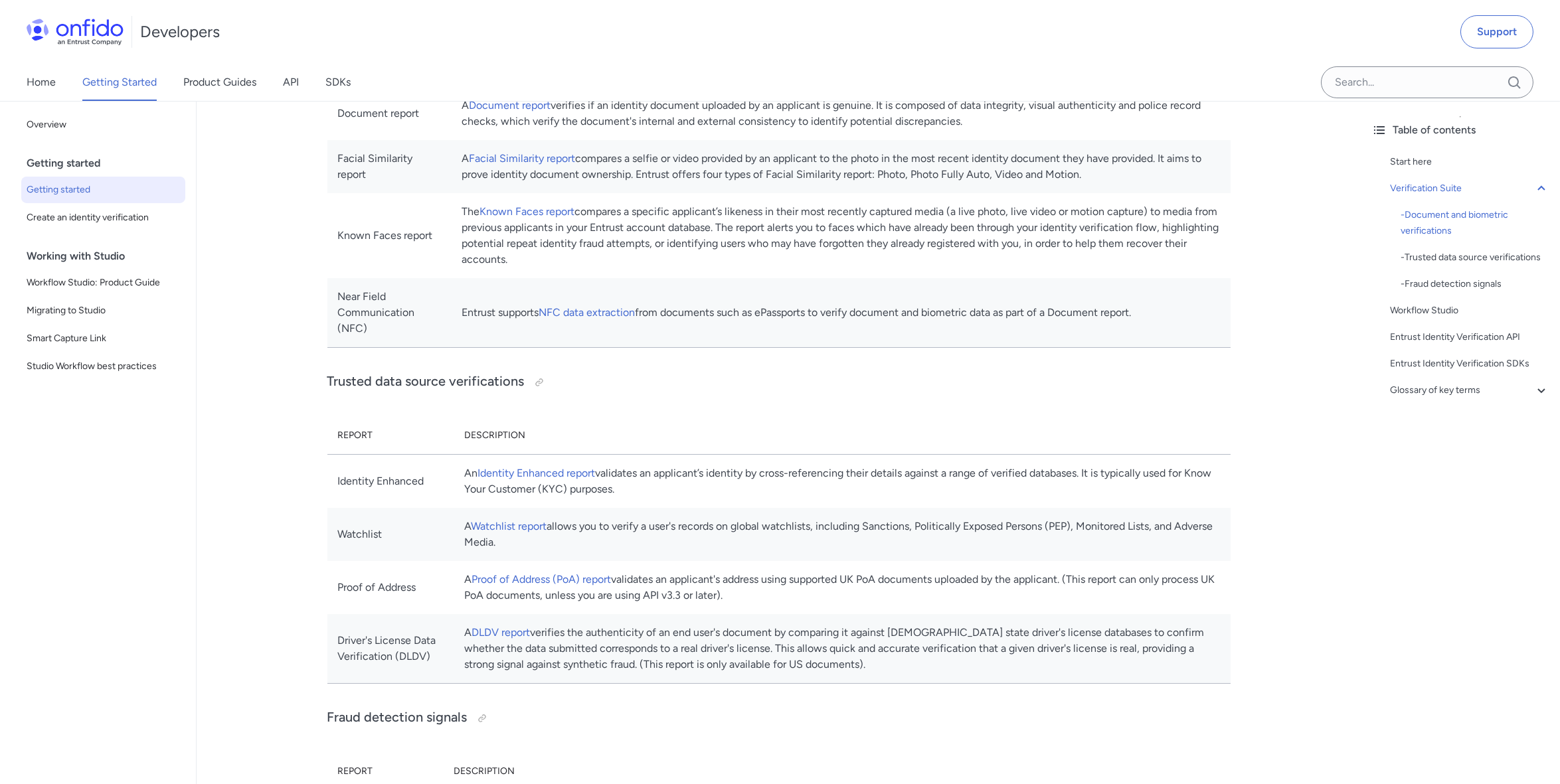
drag, startPoint x: 899, startPoint y: 649, endPoint x: 982, endPoint y: 654, distance: 83.2
click at [982, 654] on td "A DLDV report verifies the authenticity of an end user's document by comparing …" at bounding box center [842, 649] width 776 height 70
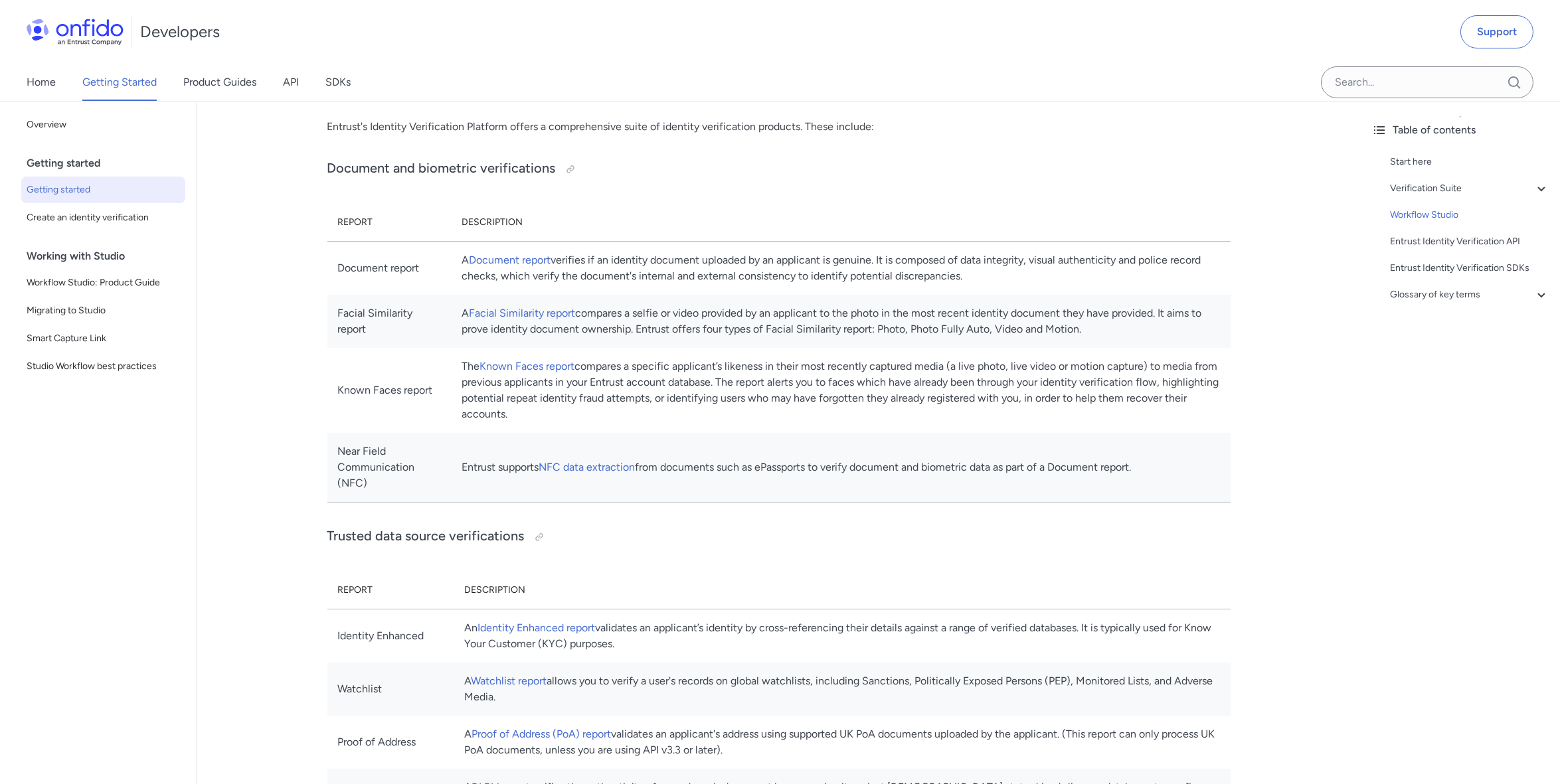
scroll to position [0, 0]
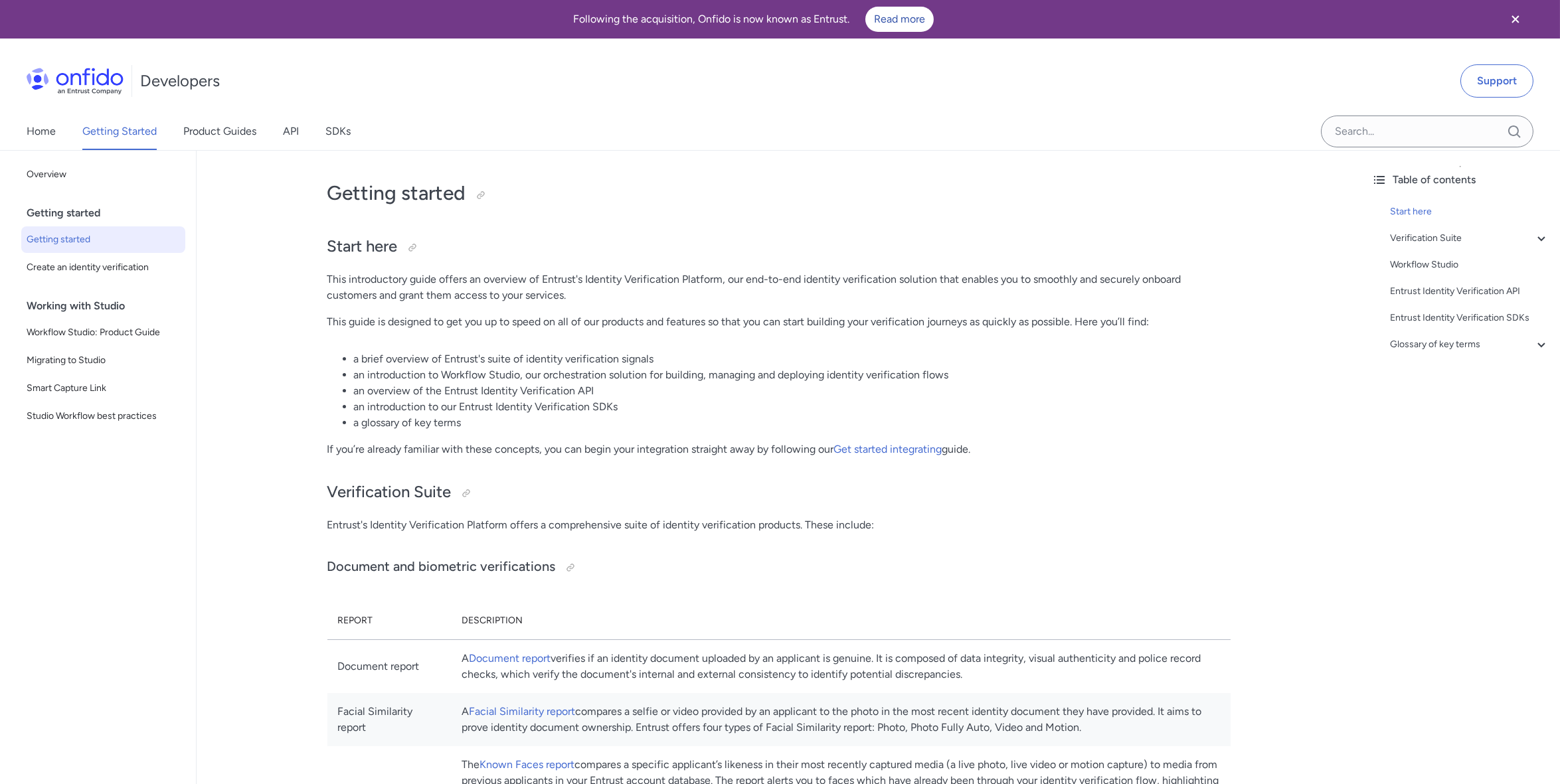
click at [625, 321] on p "This guide is designed to get you up to speed on all of our products and featur…" at bounding box center [778, 322] width 903 height 16
